Goal: Check status: Check status

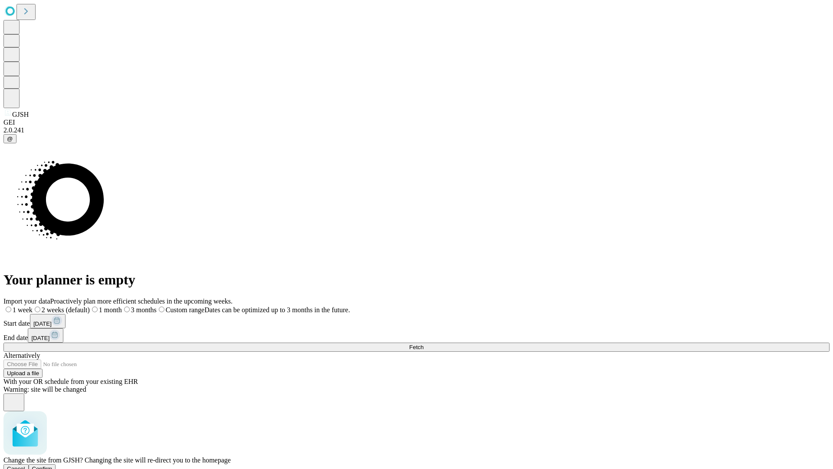
click at [53, 465] on span "Confirm" at bounding box center [42, 468] width 20 height 7
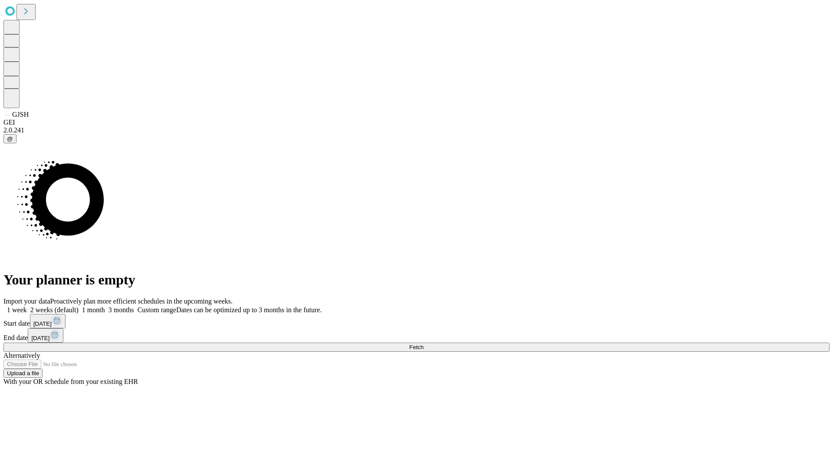
click at [79, 306] on label "2 weeks (default)" at bounding box center [53, 309] width 52 height 7
click at [424, 344] on span "Fetch" at bounding box center [416, 347] width 14 height 7
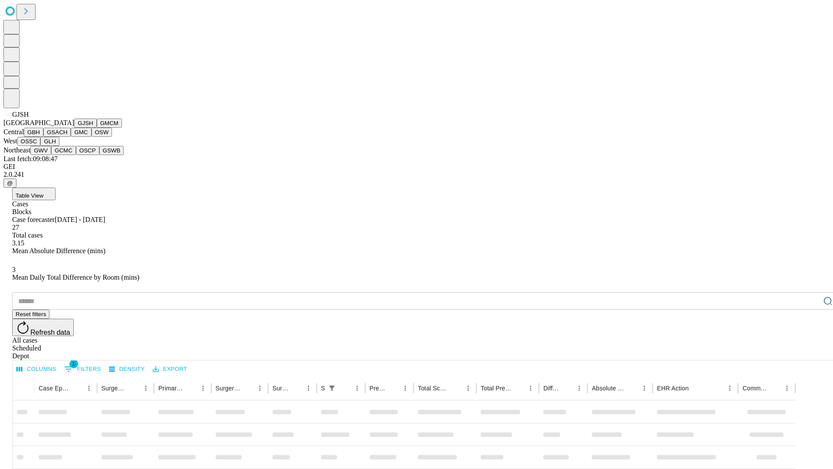
click at [97, 128] on button "GMCM" at bounding box center [109, 123] width 25 height 9
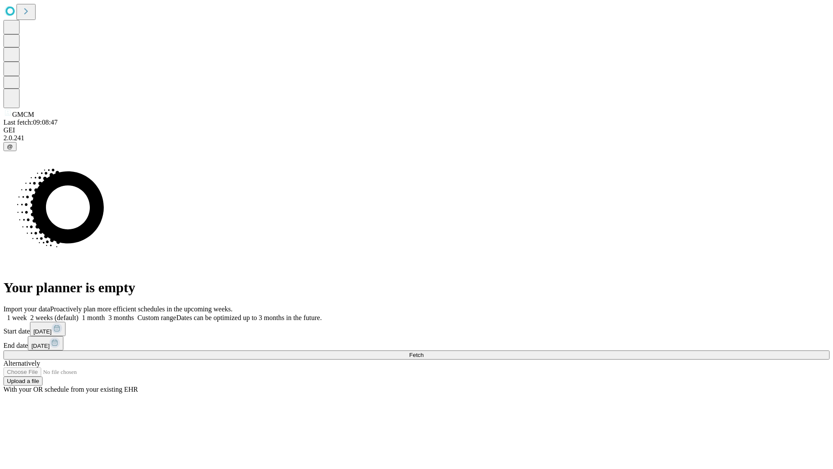
click at [79, 314] on label "2 weeks (default)" at bounding box center [53, 317] width 52 height 7
click at [424, 352] on span "Fetch" at bounding box center [416, 355] width 14 height 7
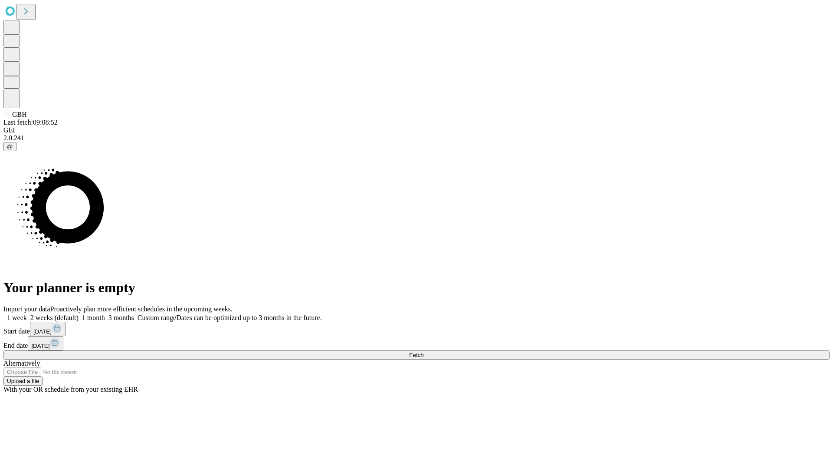
click at [79, 314] on label "2 weeks (default)" at bounding box center [53, 317] width 52 height 7
click at [424, 352] on span "Fetch" at bounding box center [416, 355] width 14 height 7
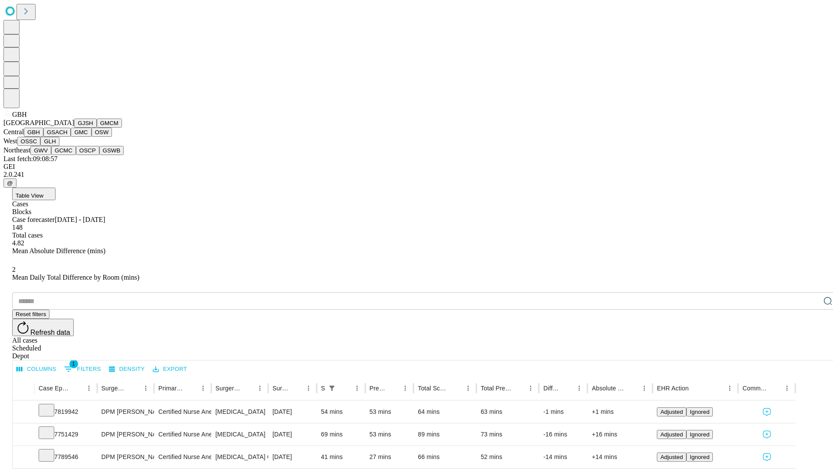
click at [67, 137] on button "GSACH" at bounding box center [56, 132] width 27 height 9
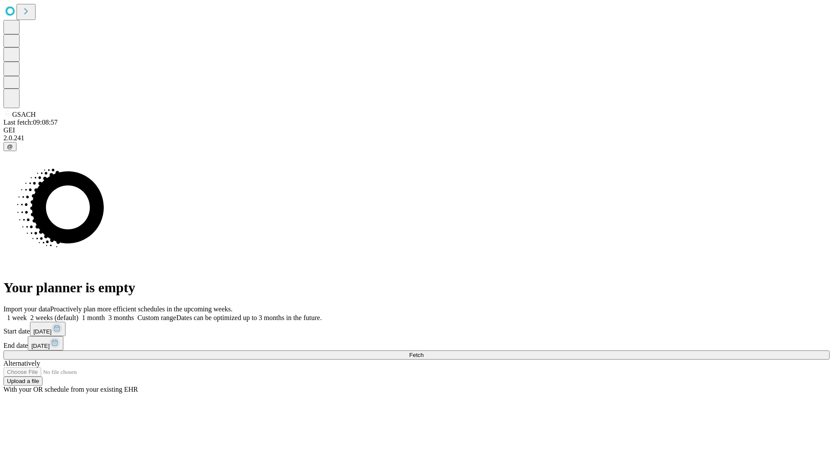
click at [79, 314] on label "2 weeks (default)" at bounding box center [53, 317] width 52 height 7
click at [424, 352] on span "Fetch" at bounding box center [416, 355] width 14 height 7
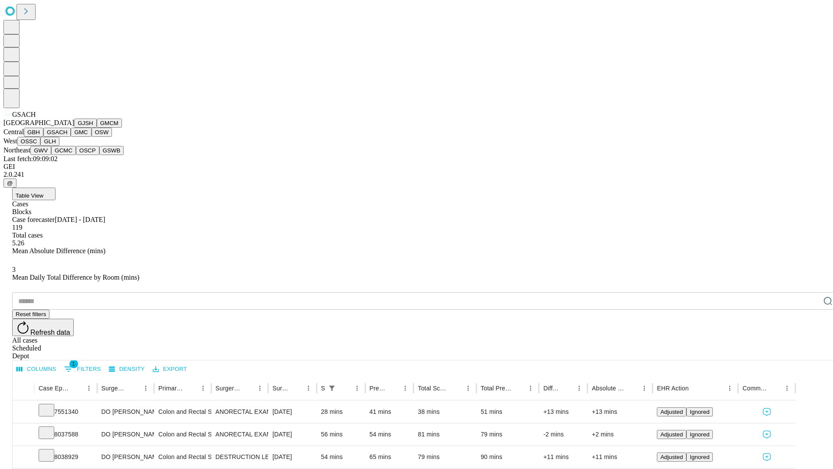
click at [71, 137] on button "GMC" at bounding box center [81, 132] width 20 height 9
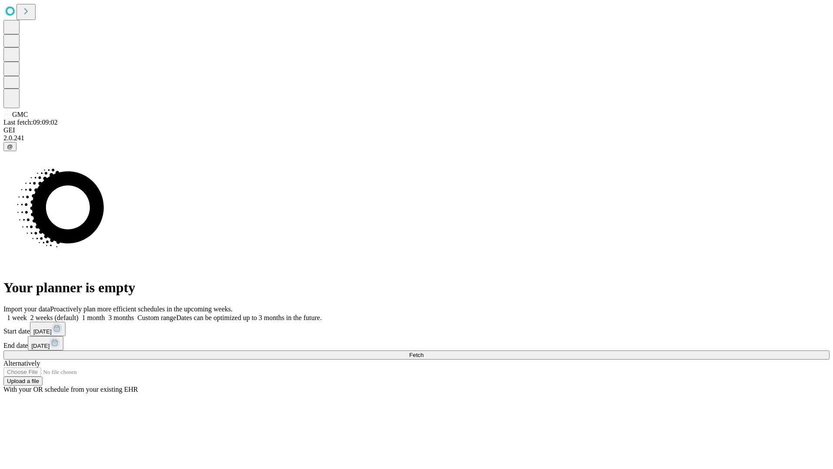
click at [79, 314] on label "2 weeks (default)" at bounding box center [53, 317] width 52 height 7
click at [424, 352] on span "Fetch" at bounding box center [416, 355] width 14 height 7
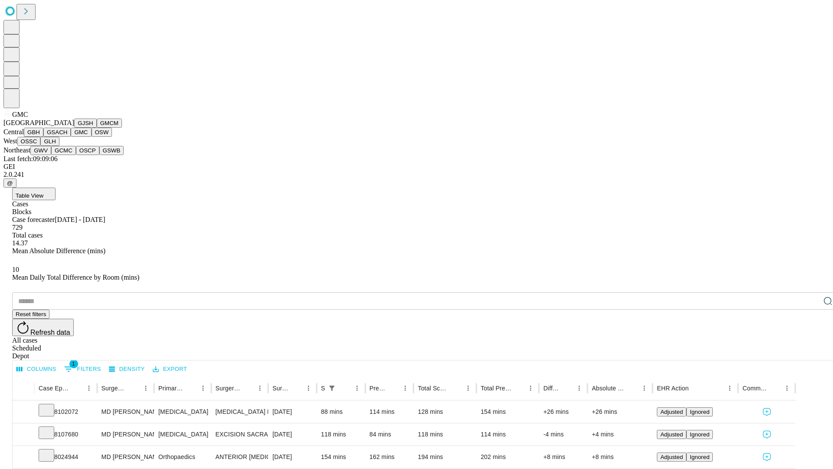
click at [92, 137] on button "OSW" at bounding box center [102, 132] width 21 height 9
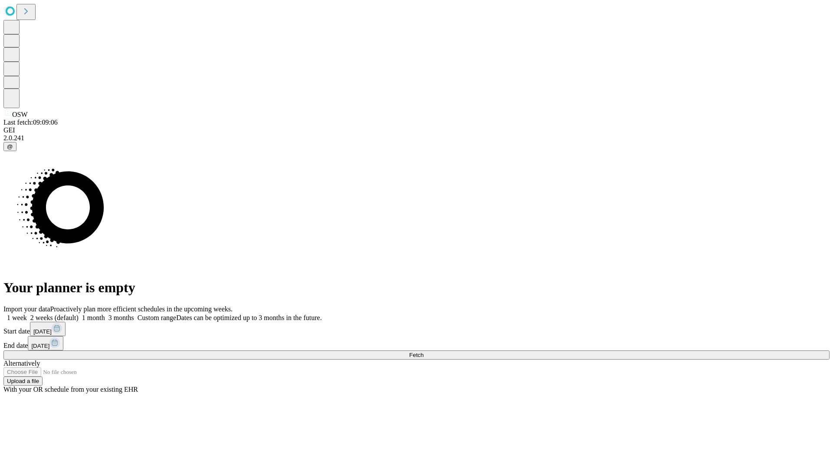
click at [79, 314] on label "2 weeks (default)" at bounding box center [53, 317] width 52 height 7
click at [424, 352] on span "Fetch" at bounding box center [416, 355] width 14 height 7
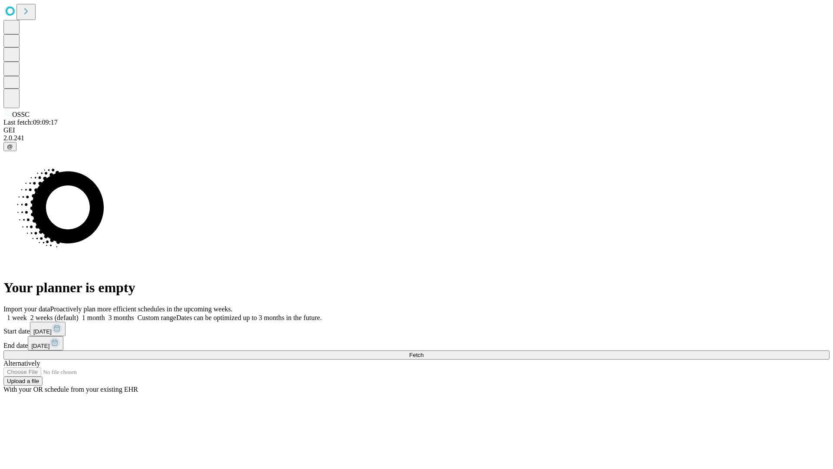
click at [424, 352] on span "Fetch" at bounding box center [416, 355] width 14 height 7
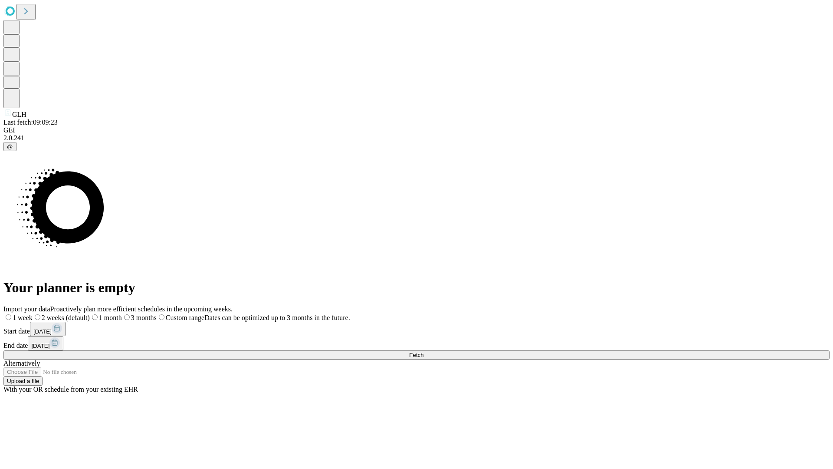
click at [90, 314] on label "2 weeks (default)" at bounding box center [61, 317] width 57 height 7
click at [424, 352] on span "Fetch" at bounding box center [416, 355] width 14 height 7
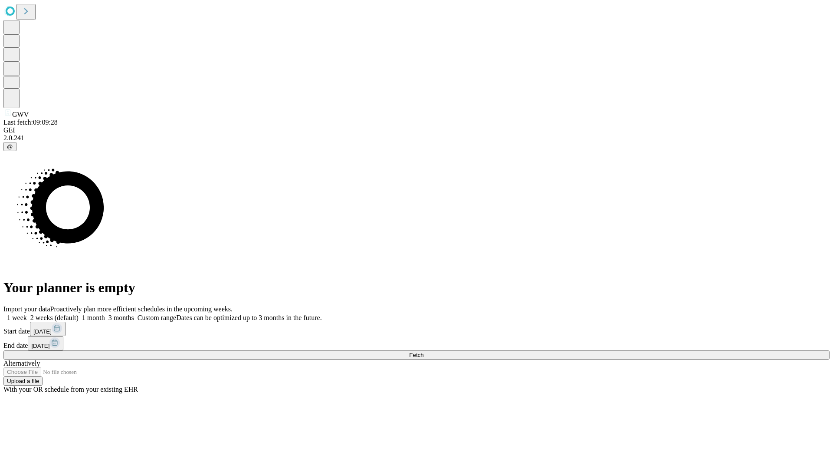
click at [79, 314] on label "2 weeks (default)" at bounding box center [53, 317] width 52 height 7
click at [424, 352] on span "Fetch" at bounding box center [416, 355] width 14 height 7
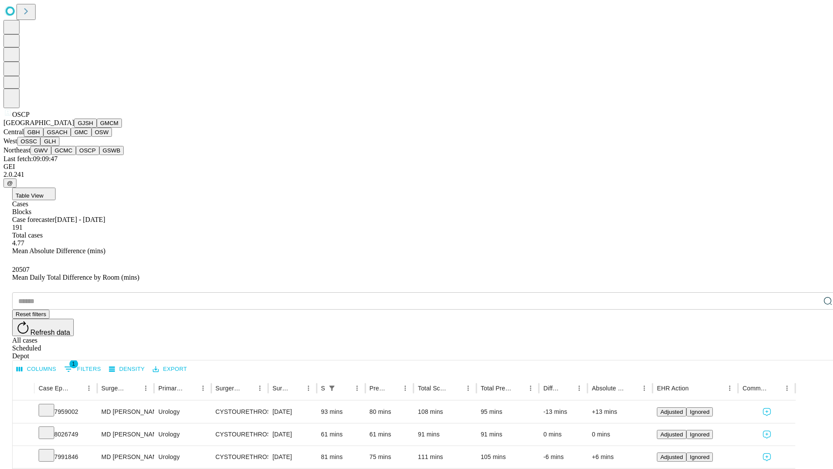
click at [99, 155] on button "GSWB" at bounding box center [111, 150] width 25 height 9
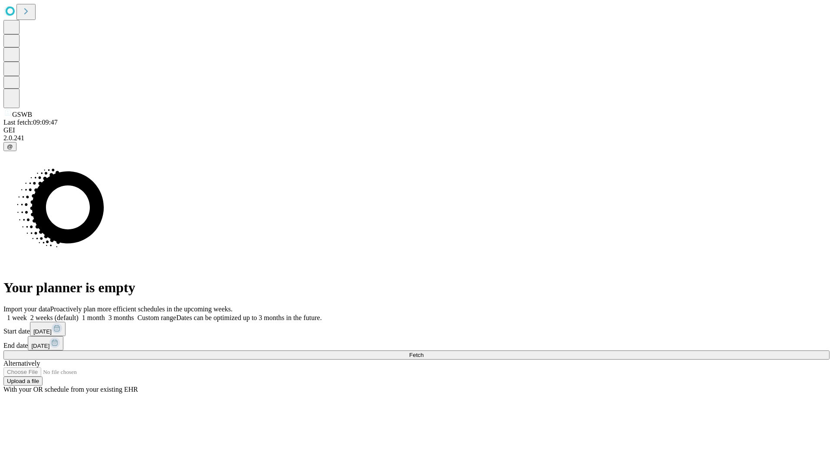
click at [79, 314] on label "2 weeks (default)" at bounding box center [53, 317] width 52 height 7
click at [424, 352] on span "Fetch" at bounding box center [416, 355] width 14 height 7
